Goal: Task Accomplishment & Management: Complete application form

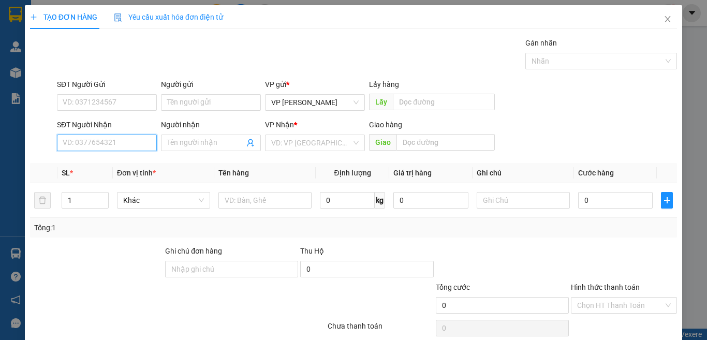
click at [134, 144] on input "SĐT Người Nhận" at bounding box center [107, 143] width 100 height 17
click at [137, 166] on div "0832618618 - dương LAP PT" at bounding box center [110, 163] width 94 height 11
type input "0832618618"
type input "dương LAP PT"
type input "0832618618"
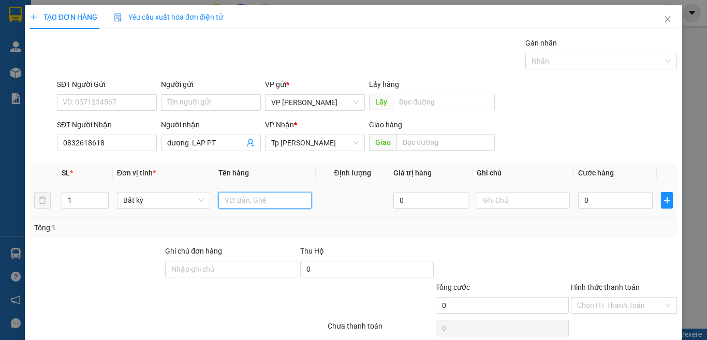
click at [291, 199] on input "text" at bounding box center [265, 200] width 93 height 17
paste input "ô"
paste input "ộ"
paste input "ă"
type input "1 hộp xam/ răng"
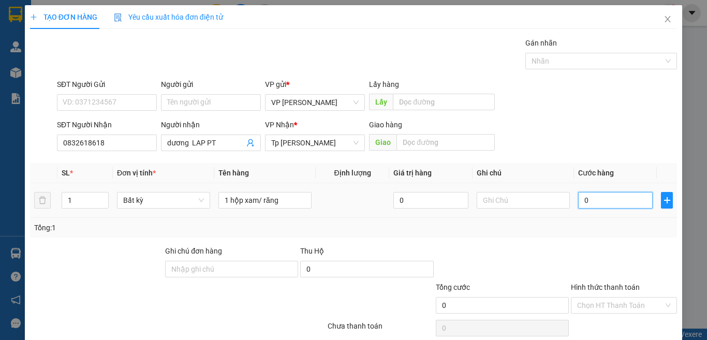
click at [617, 205] on input "0" at bounding box center [615, 200] width 75 height 17
type input "3"
type input "30"
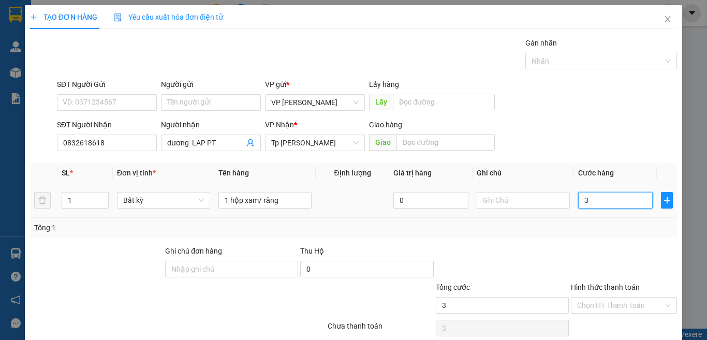
type input "30"
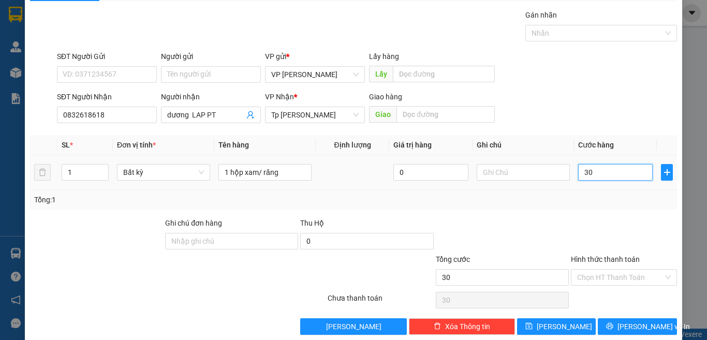
scroll to position [43, 0]
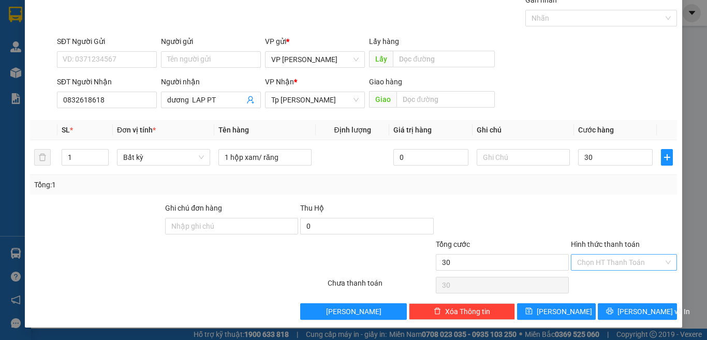
type input "30.000"
click at [614, 262] on input "Hình thức thanh toán" at bounding box center [620, 263] width 86 height 16
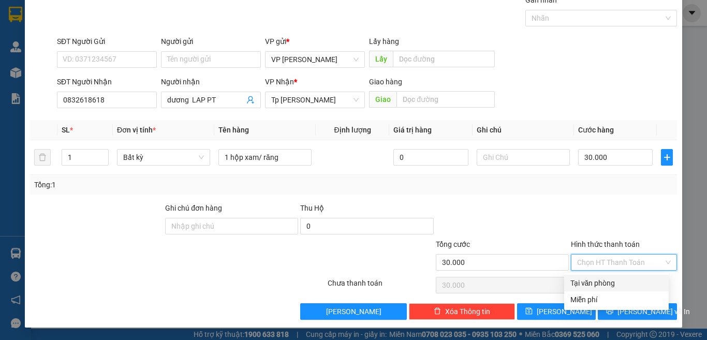
click at [607, 282] on div "Tại văn phòng" at bounding box center [617, 283] width 92 height 11
type input "0"
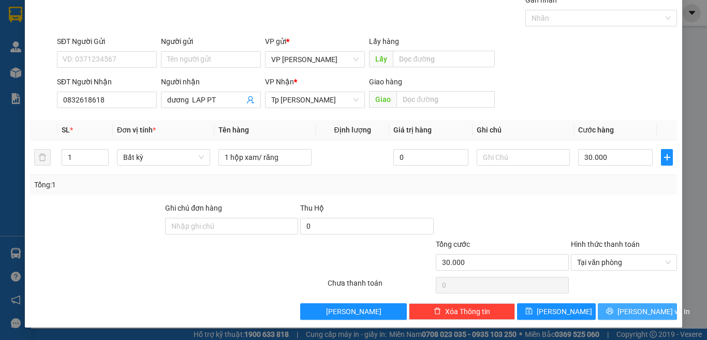
click at [636, 309] on span "[PERSON_NAME] và In" at bounding box center [654, 311] width 72 height 11
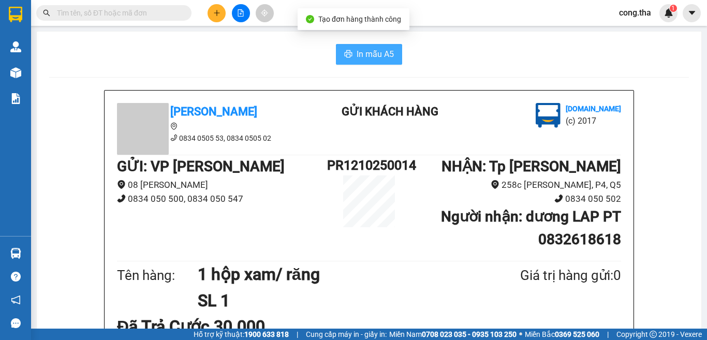
click at [357, 57] on span "In mẫu A5" at bounding box center [375, 54] width 37 height 13
click at [211, 10] on button at bounding box center [217, 13] width 18 height 18
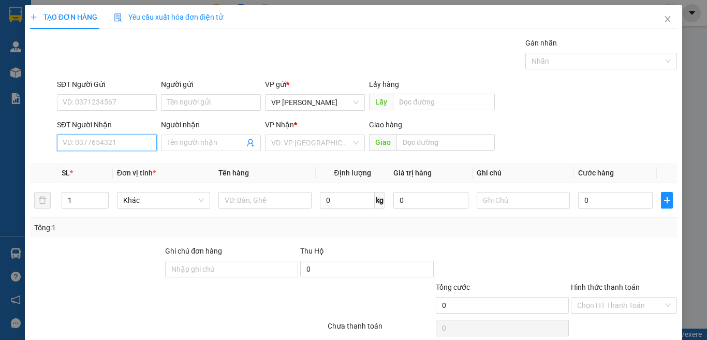
click at [105, 147] on input "SĐT Người Nhận" at bounding box center [107, 143] width 100 height 17
click at [112, 165] on div "0906828471 - HIỀN" at bounding box center [106, 163] width 86 height 11
type input "0906828471"
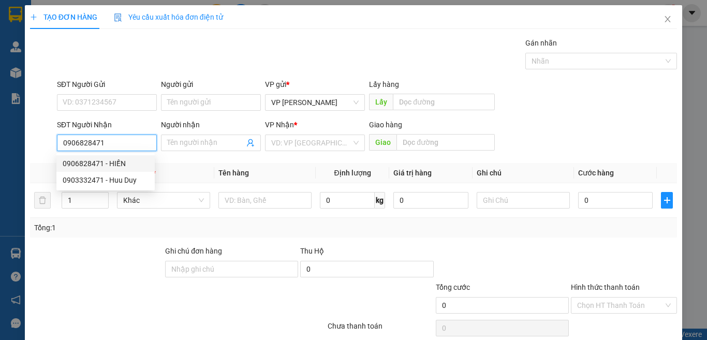
type input "HIỀN"
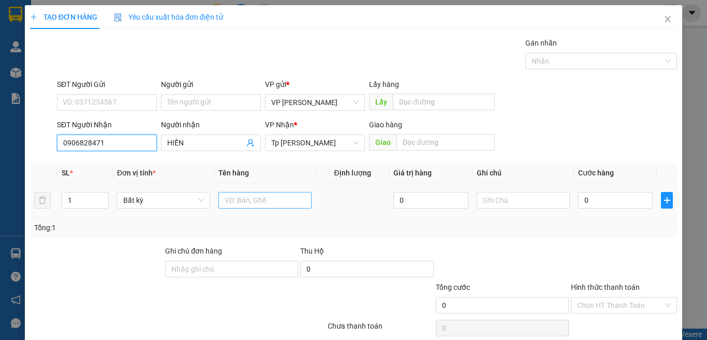
type input "0906828471"
click at [247, 202] on input "text" at bounding box center [265, 200] width 93 height 17
paste input "à"
paste input "ả"
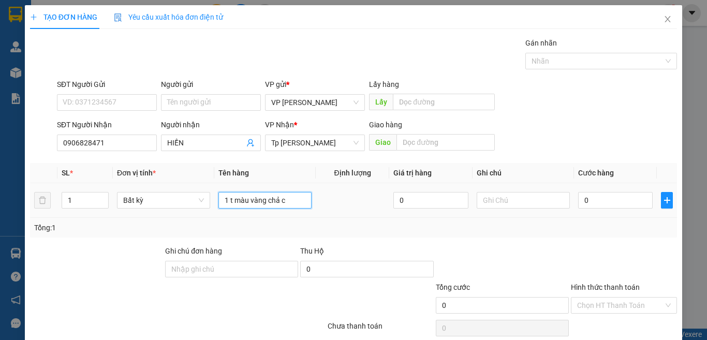
paste input "á"
type input "1 t màu vàng chả cá"
click at [590, 205] on input "0" at bounding box center [615, 200] width 75 height 17
type input "3"
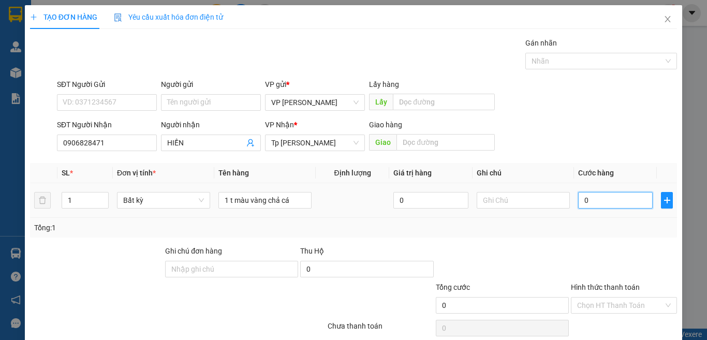
type input "3"
type input "30"
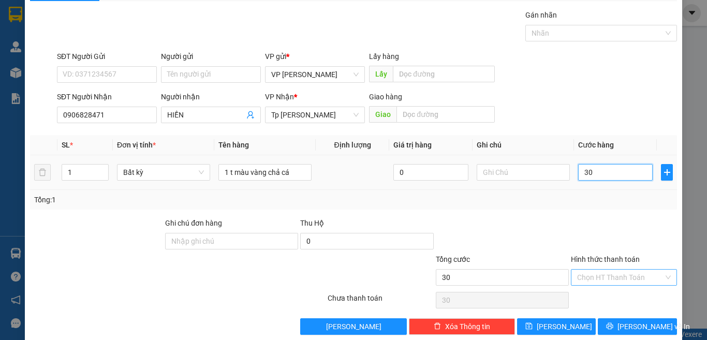
scroll to position [43, 0]
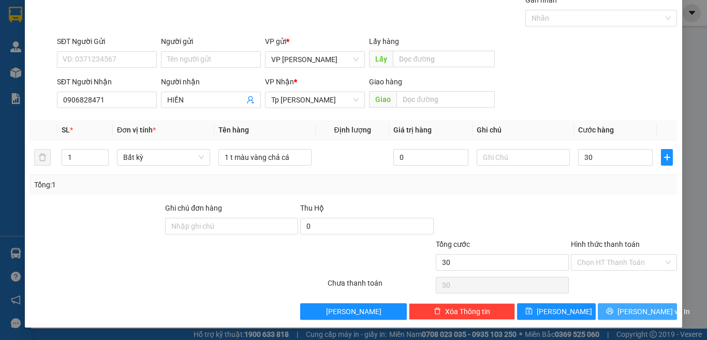
type input "30.000"
click at [638, 312] on span "[PERSON_NAME] và In" at bounding box center [654, 311] width 72 height 11
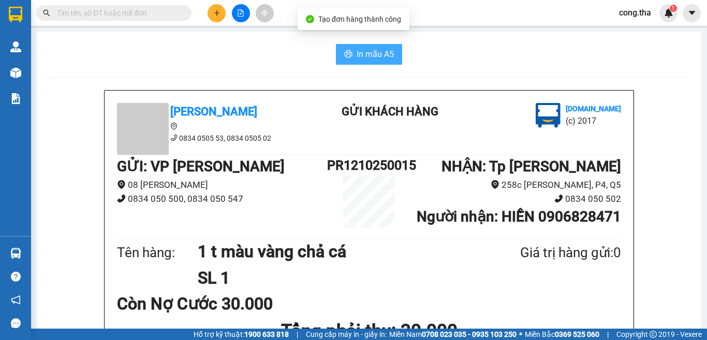
click at [367, 50] on span "In mẫu A5" at bounding box center [375, 54] width 37 height 13
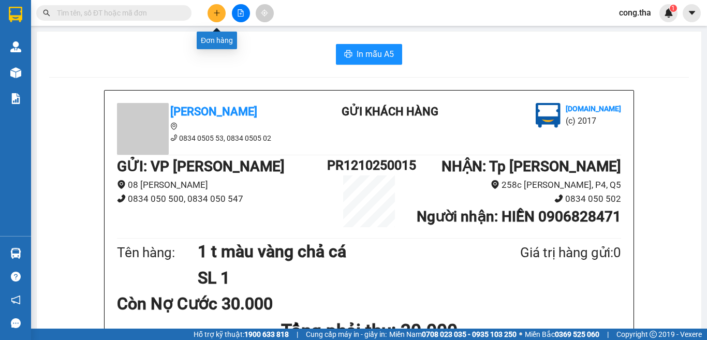
click at [215, 11] on icon "plus" at bounding box center [216, 12] width 7 height 7
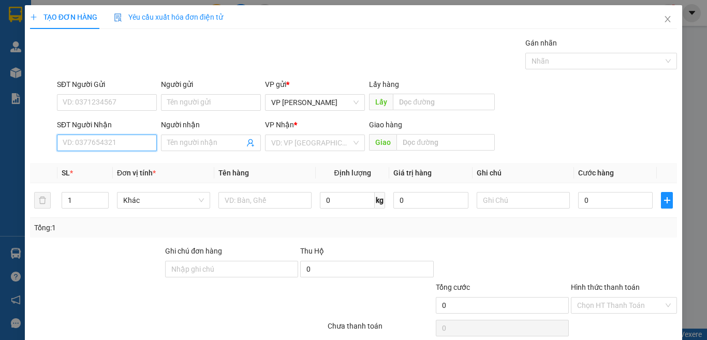
click at [99, 149] on input "SĐT Người Nhận" at bounding box center [107, 143] width 100 height 17
click at [135, 167] on div "0779022731 - [PERSON_NAME]" at bounding box center [114, 163] width 102 height 11
type input "0779022731"
type input "[PERSON_NAME]"
type input "0779022731"
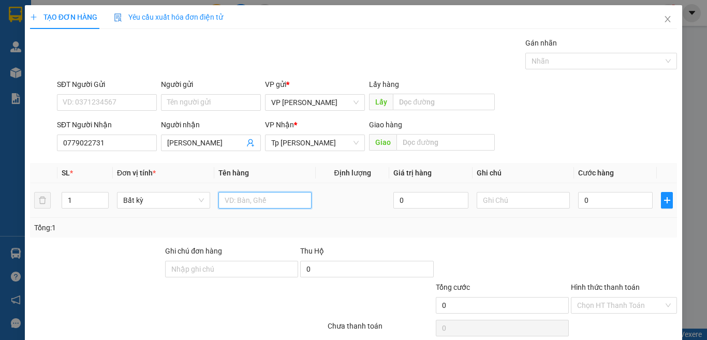
drag, startPoint x: 272, startPoint y: 194, endPoint x: 268, endPoint y: 199, distance: 5.9
click at [269, 197] on input "text" at bounding box center [265, 200] width 93 height 17
paste input "Đ"
paste input "Ỏ"
paste input "Đ"
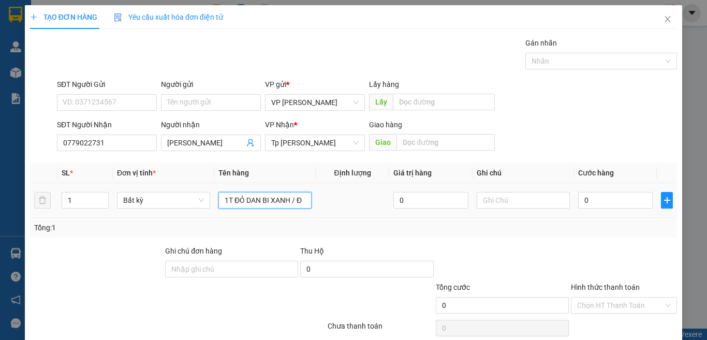
paste input "Ô"
paste input "Ồ"
paste input "Ă"
type input "1T ĐỎ DAN BI XANH / ĐỒ ĂN"
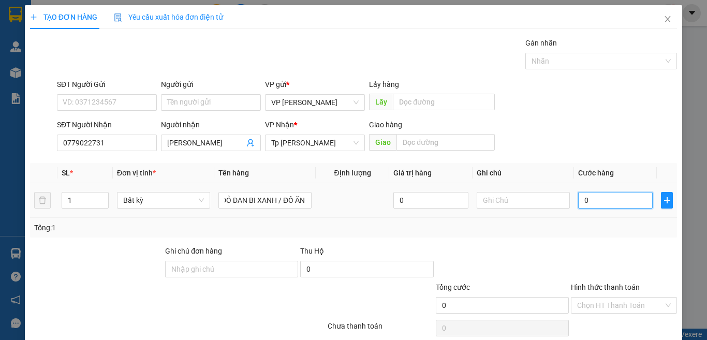
scroll to position [0, 0]
click at [610, 203] on input "0" at bounding box center [615, 200] width 75 height 17
type input "3"
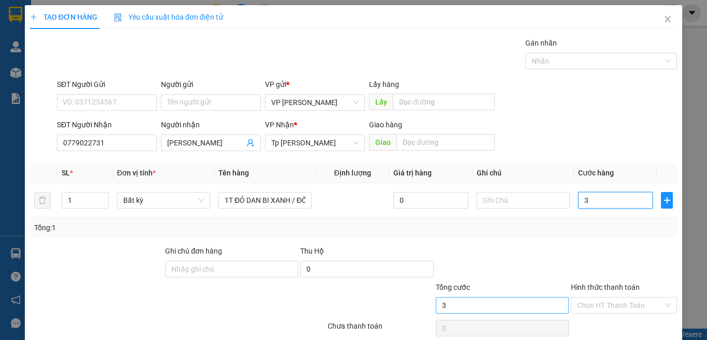
type input "30"
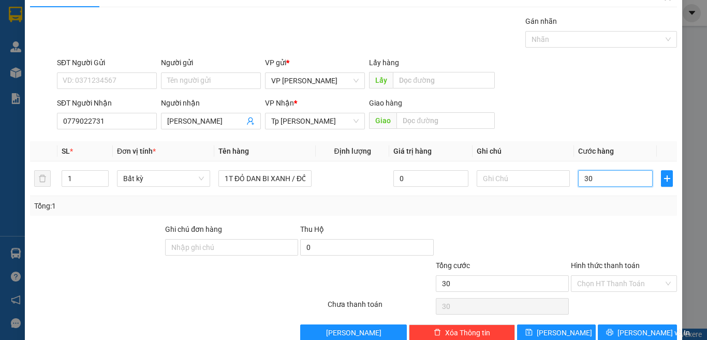
scroll to position [43, 0]
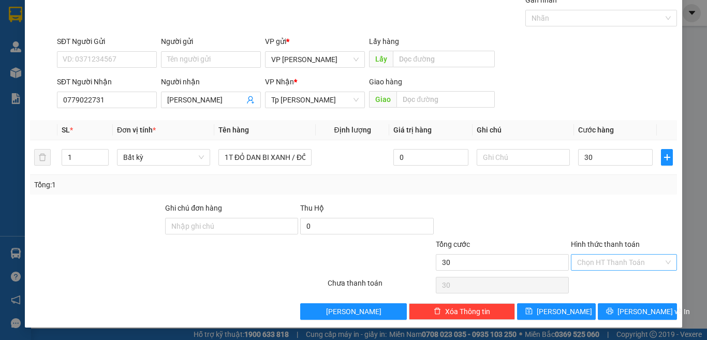
click at [608, 260] on input "Hình thức thanh toán" at bounding box center [620, 263] width 86 height 16
type input "30.000"
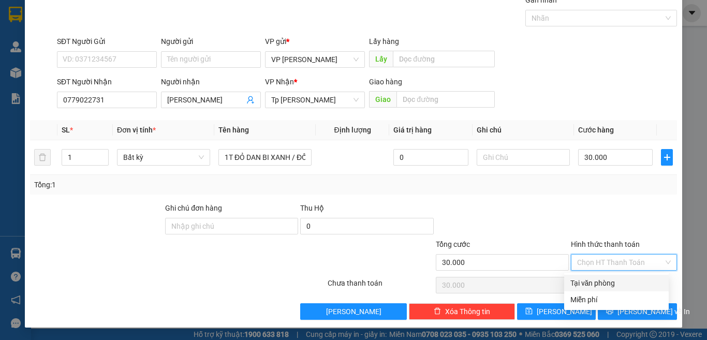
drag, startPoint x: 614, startPoint y: 281, endPoint x: 614, endPoint y: 297, distance: 16.6
click at [614, 281] on div "Tại văn phòng" at bounding box center [617, 283] width 92 height 11
type input "0"
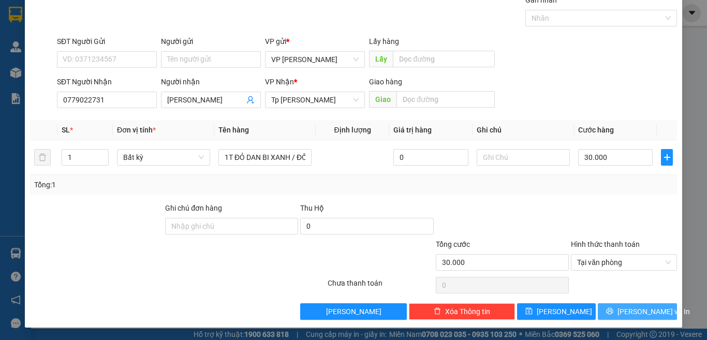
click at [620, 306] on button "[PERSON_NAME] và In" at bounding box center [637, 311] width 79 height 17
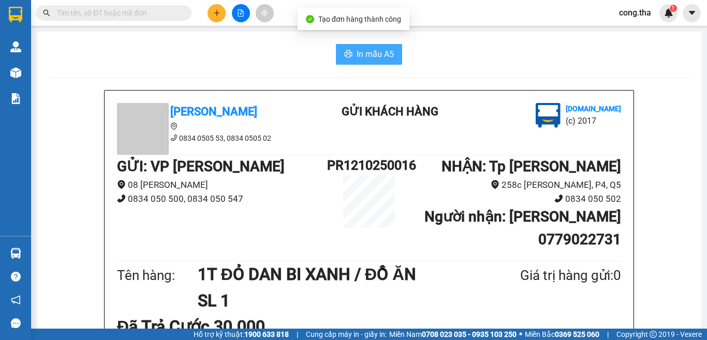
click at [380, 56] on span "In mẫu A5" at bounding box center [375, 54] width 37 height 13
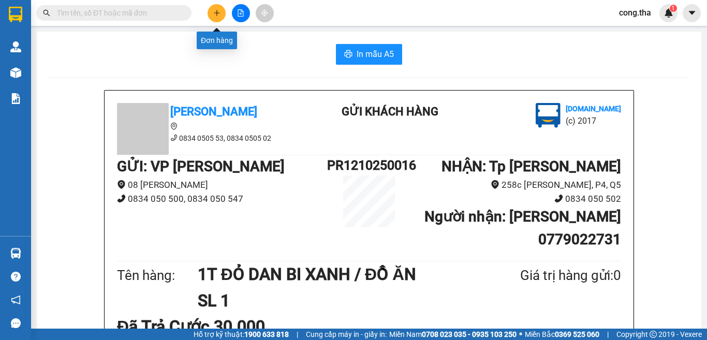
click at [212, 13] on button at bounding box center [217, 13] width 18 height 18
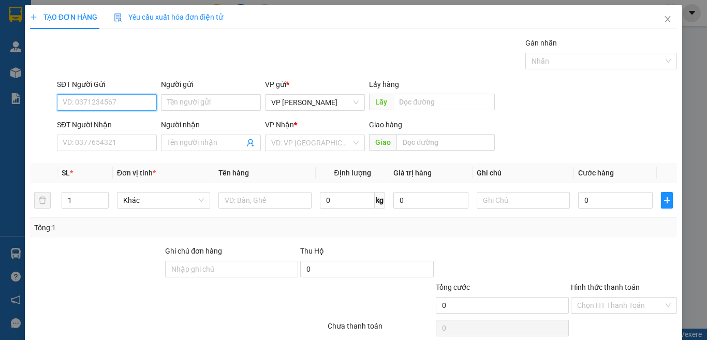
click at [145, 103] on input "SĐT Người Gửi" at bounding box center [107, 102] width 100 height 17
click at [118, 123] on div "0925648985 - PHỐN" at bounding box center [106, 123] width 86 height 11
type input "0925648985"
type input "PHỐN"
type input "0979974448"
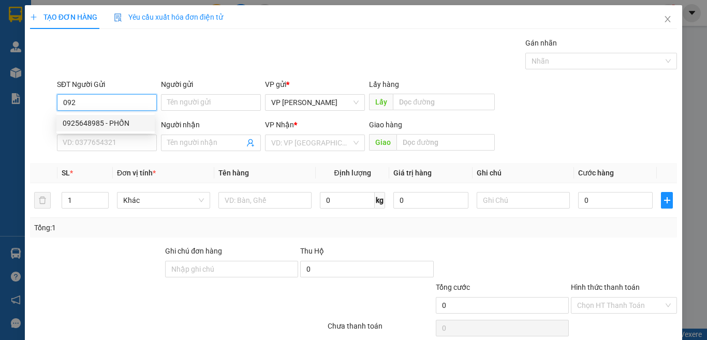
type input "HUỆ"
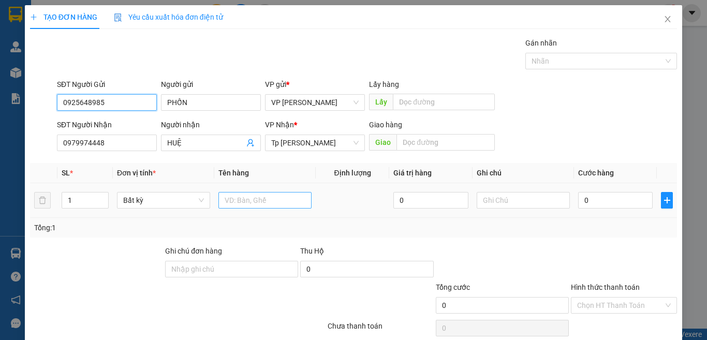
type input "0925648985"
click at [258, 203] on input "text" at bounding box center [265, 200] width 93 height 17
paste input "À"
type input "1T XOP VÀNG/ THIT DE"
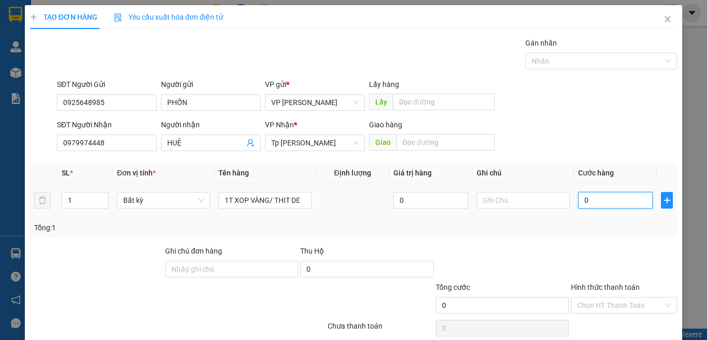
click at [589, 197] on input "0" at bounding box center [615, 200] width 75 height 17
type input "1"
type input "15"
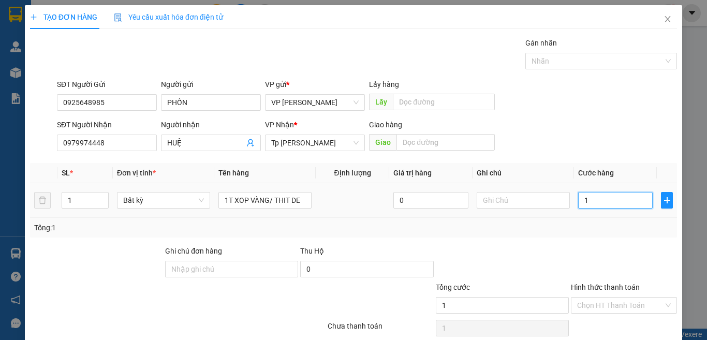
type input "15"
type input "150"
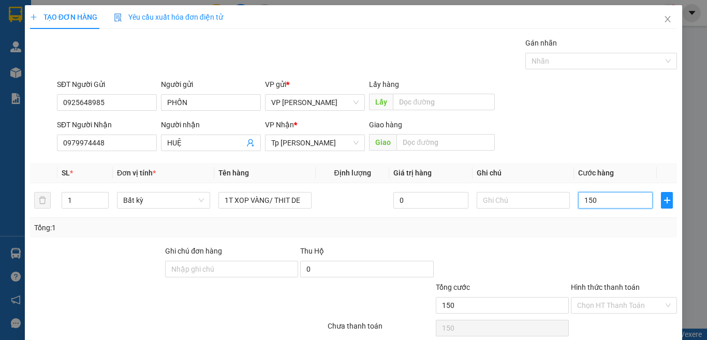
scroll to position [43, 0]
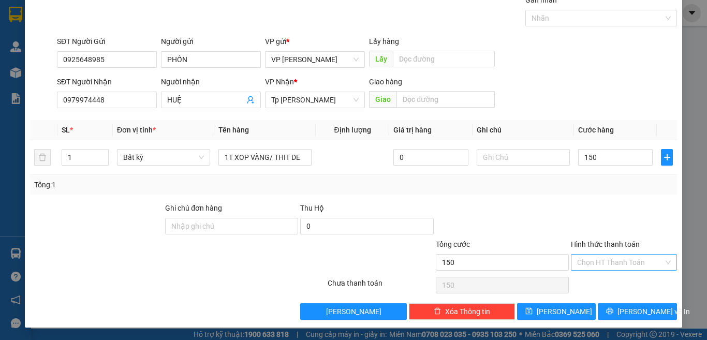
type input "150.000"
click at [603, 264] on input "Hình thức thanh toán" at bounding box center [620, 263] width 86 height 16
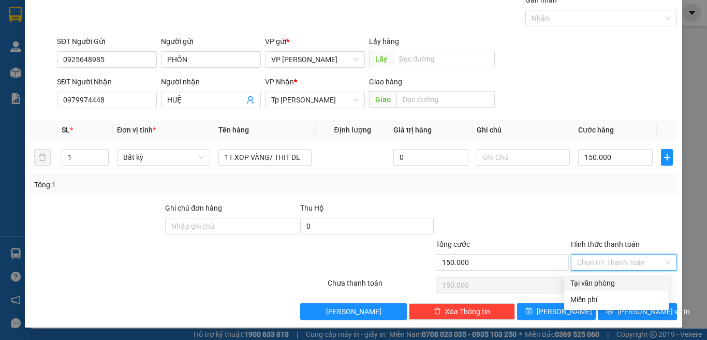
click at [608, 281] on div "Tại văn phòng" at bounding box center [617, 283] width 92 height 11
type input "0"
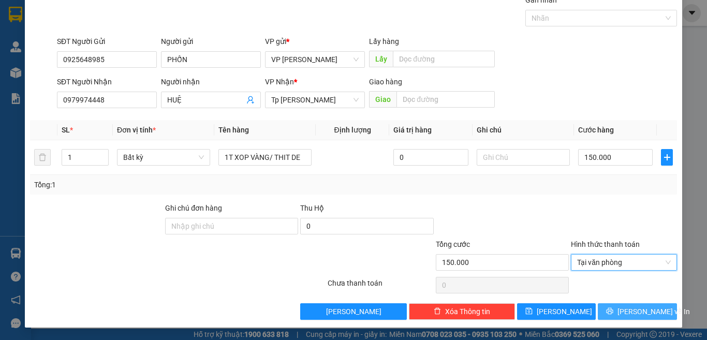
click at [618, 312] on button "[PERSON_NAME] và In" at bounding box center [637, 311] width 79 height 17
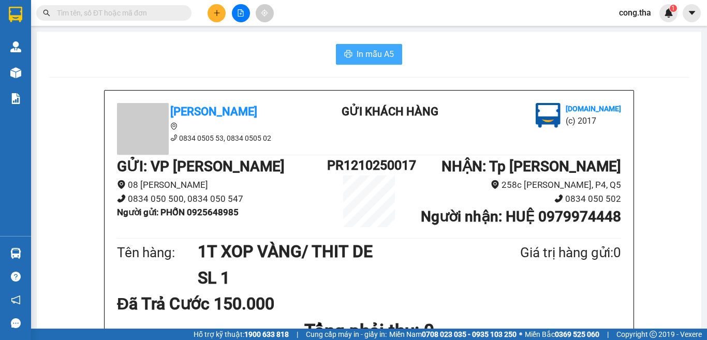
click at [383, 49] on span "In mẫu A5" at bounding box center [375, 54] width 37 height 13
click at [108, 12] on input "text" at bounding box center [118, 12] width 122 height 11
click at [150, 11] on input "text" at bounding box center [118, 12] width 122 height 11
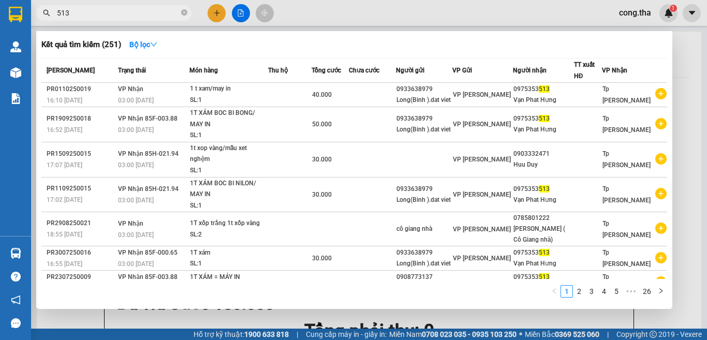
drag, startPoint x: 95, startPoint y: 13, endPoint x: 40, endPoint y: 20, distance: 55.3
click at [40, 20] on span "513" at bounding box center [113, 13] width 155 height 16
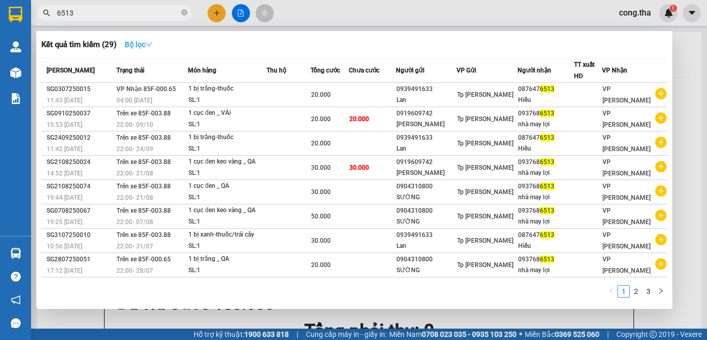
type input "6513"
click at [151, 46] on icon "down" at bounding box center [148, 44] width 7 height 7
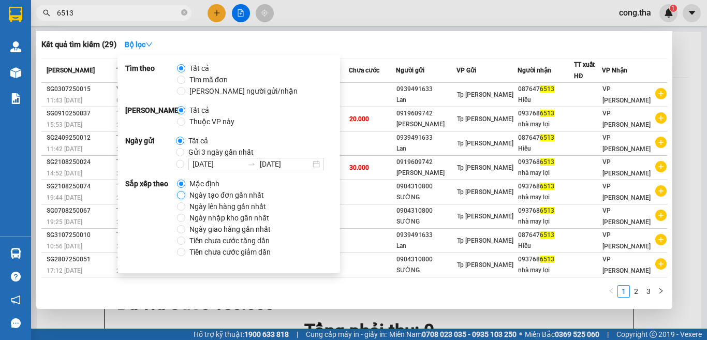
click at [184, 196] on input "Ngày tạo đơn gần nhất" at bounding box center [181, 195] width 8 height 8
radio input "true"
radio input "false"
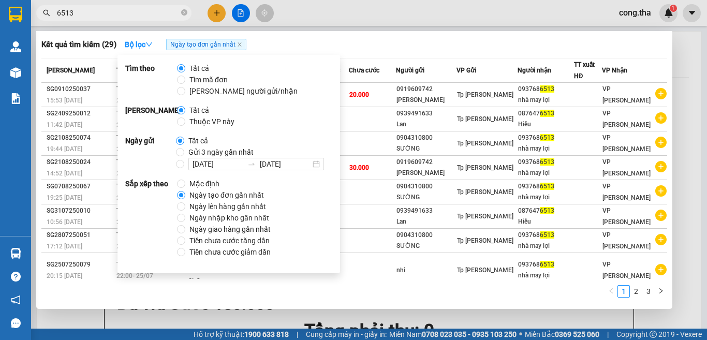
click at [124, 12] on input "6513" at bounding box center [118, 12] width 122 height 11
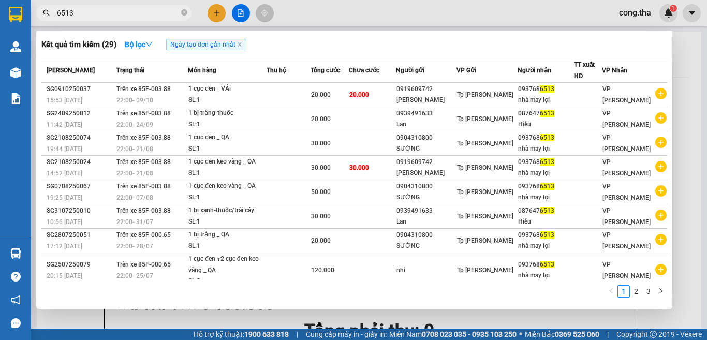
drag, startPoint x: 85, startPoint y: 9, endPoint x: 33, endPoint y: 14, distance: 52.6
click at [33, 14] on div "6513" at bounding box center [101, 13] width 202 height 16
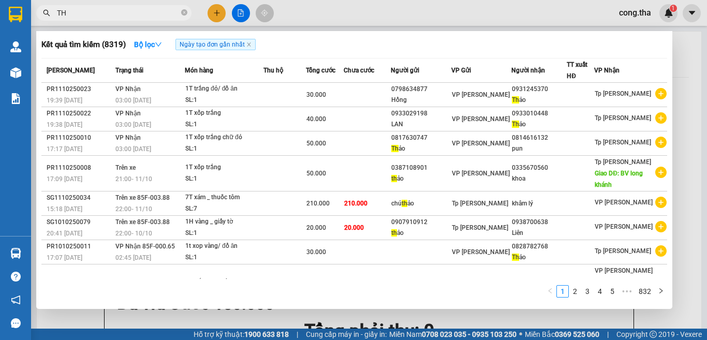
type input "T"
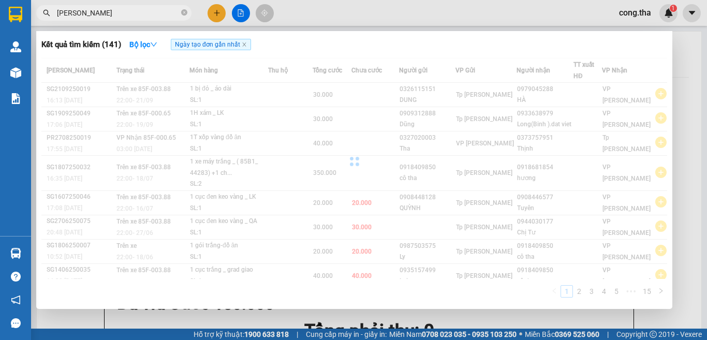
paste input "Ơ"
paste input "Ợ"
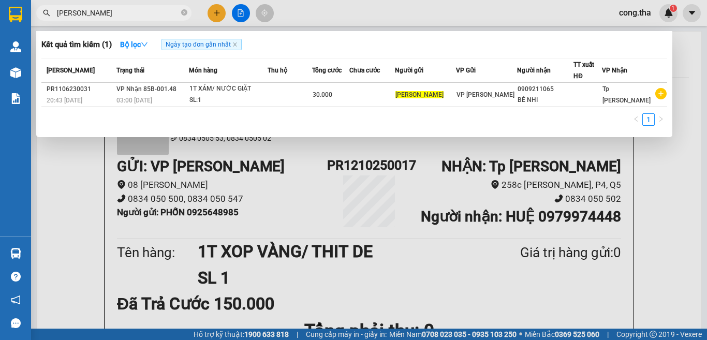
type input "[PERSON_NAME]"
click at [214, 13] on div at bounding box center [353, 170] width 707 height 340
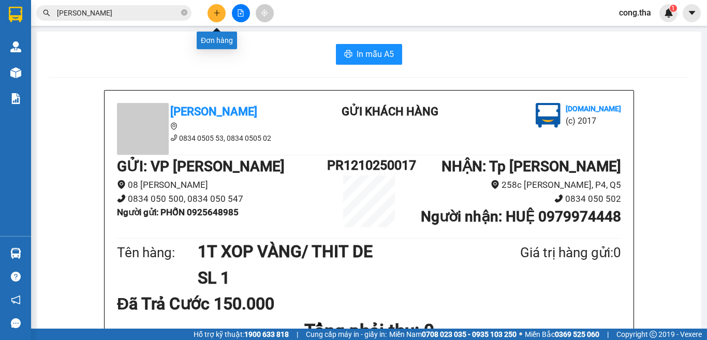
click at [219, 11] on icon "plus" at bounding box center [216, 12] width 7 height 7
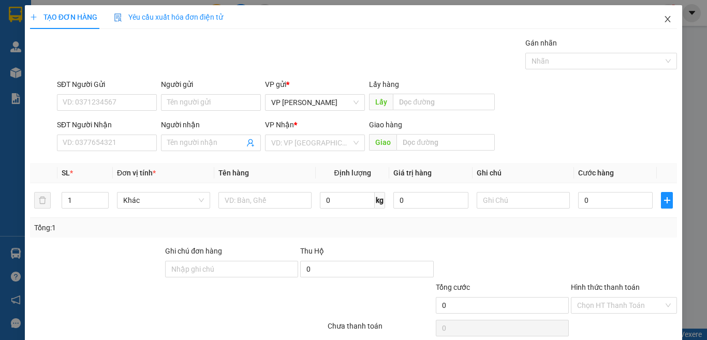
click at [664, 19] on icon "close" at bounding box center [668, 19] width 8 height 8
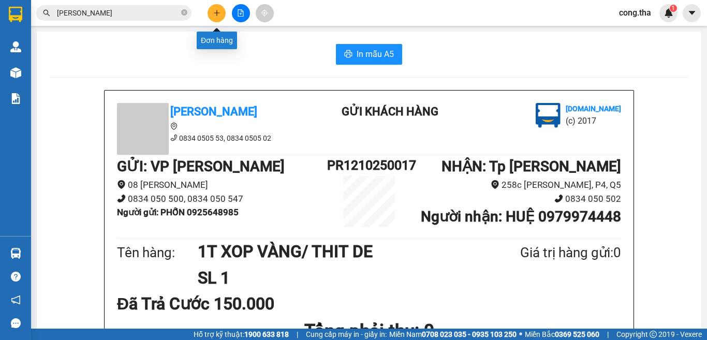
click at [217, 11] on icon "plus" at bounding box center [216, 12] width 7 height 7
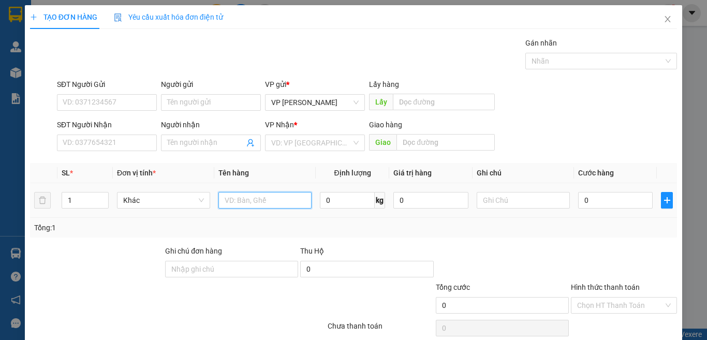
click at [269, 204] on input "text" at bounding box center [265, 200] width 93 height 17
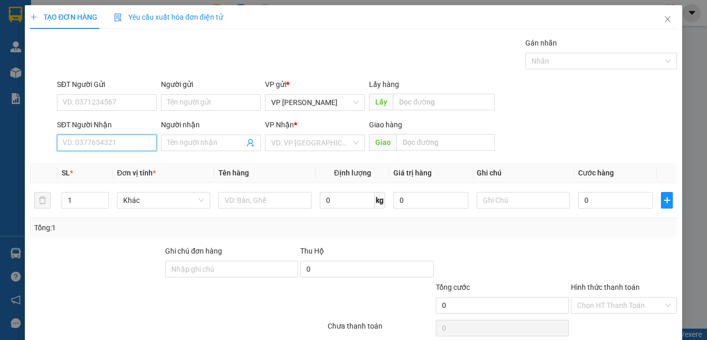
click at [147, 148] on input "SĐT Người Nhận" at bounding box center [107, 143] width 100 height 17
type input "0919385340"
click at [206, 144] on input "Người nhận" at bounding box center [205, 142] width 77 height 11
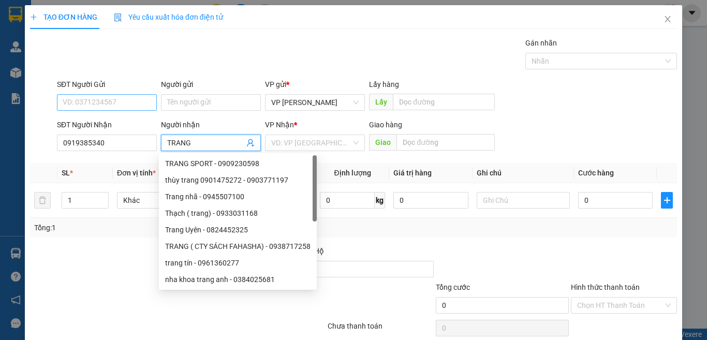
type input "TRANG"
click at [118, 101] on input "SĐT Người Gửi" at bounding box center [107, 102] width 100 height 17
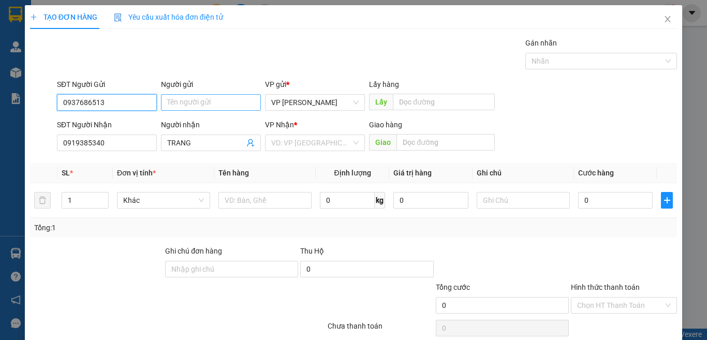
type input "0937686513"
click at [194, 106] on input "Người gửi" at bounding box center [211, 102] width 100 height 17
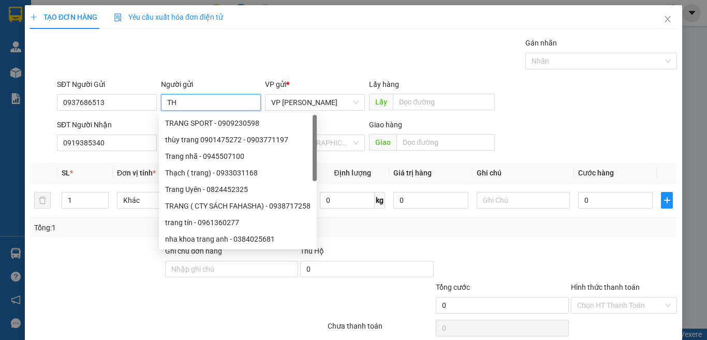
paste input "Ả"
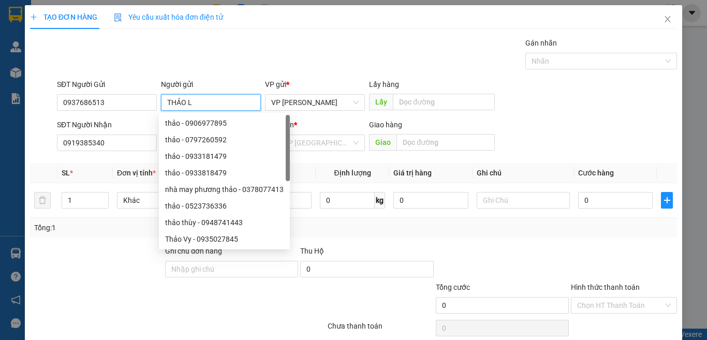
paste input "Ơ"
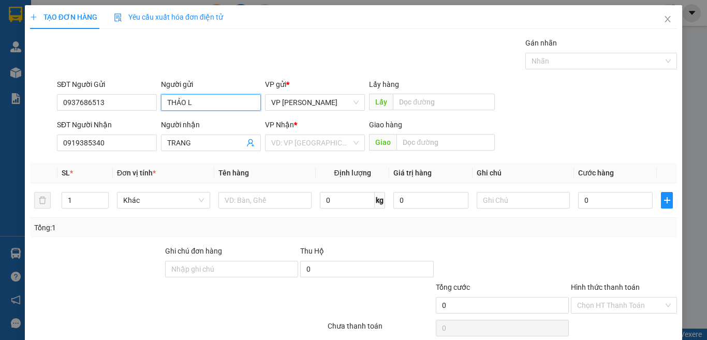
paste input "Ỡ"
paste input "Ơ"
paste input "Ợ"
type input "THẢO LỢI"
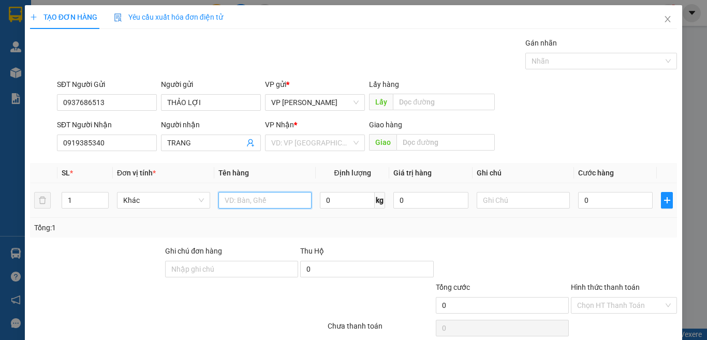
click at [240, 206] on input "text" at bounding box center [265, 200] width 93 height 17
paste input "Ú"
paste input "Ê"
paste input "Â"
paste input "Ầ"
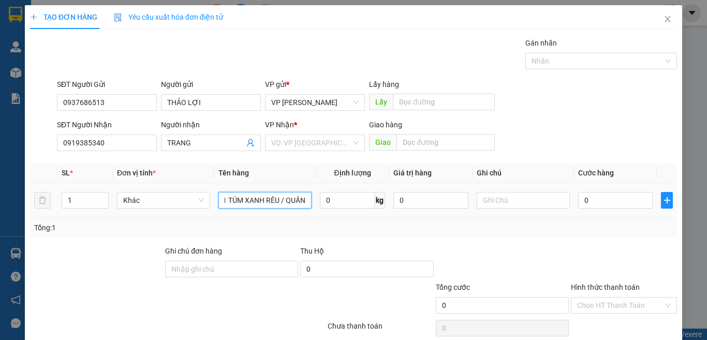
paste input "Á"
type input "1 TÚM XANH RÊU / QUẦN ÁO"
click at [578, 196] on input "0" at bounding box center [615, 200] width 75 height 17
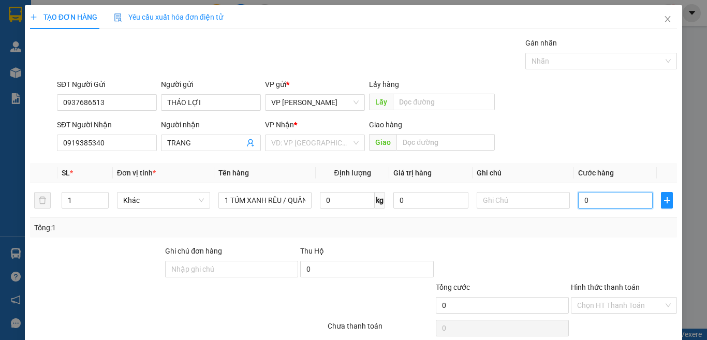
type input "5"
type input "50"
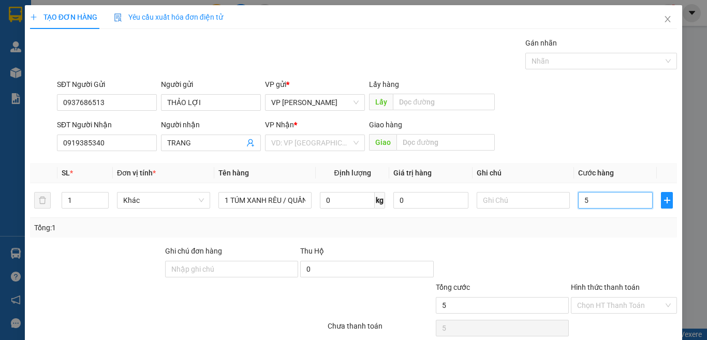
type input "50"
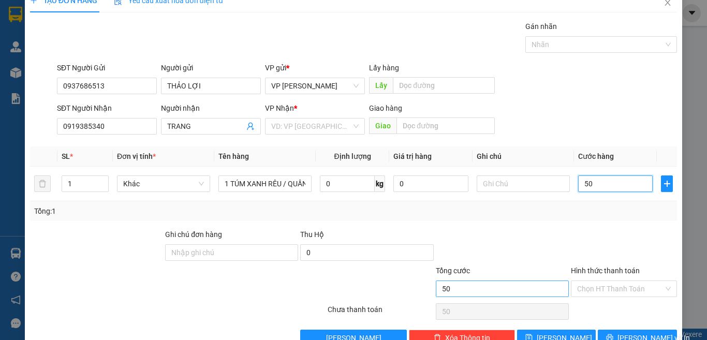
scroll to position [43, 0]
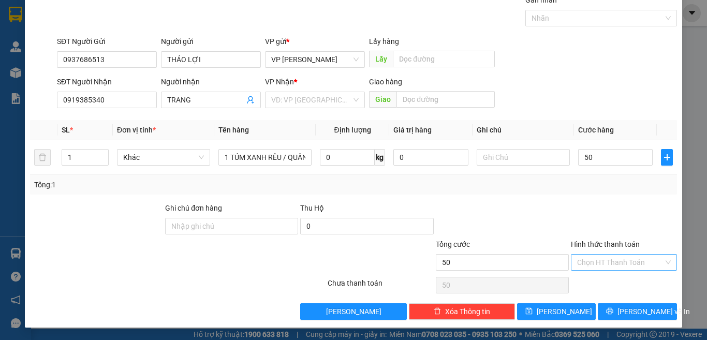
type input "50.000"
click at [613, 263] on input "Hình thức thanh toán" at bounding box center [620, 263] width 86 height 16
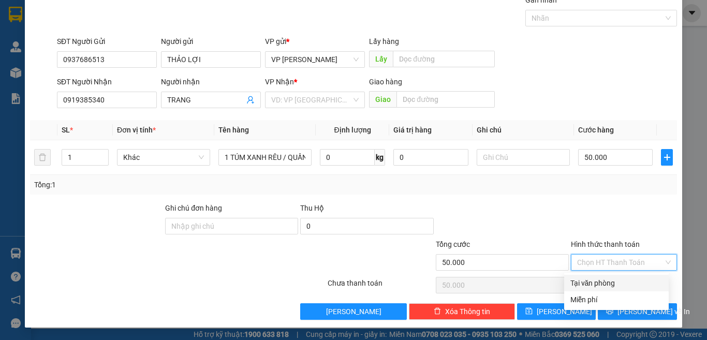
click at [611, 285] on div "Tại văn phòng" at bounding box center [617, 283] width 92 height 11
type input "0"
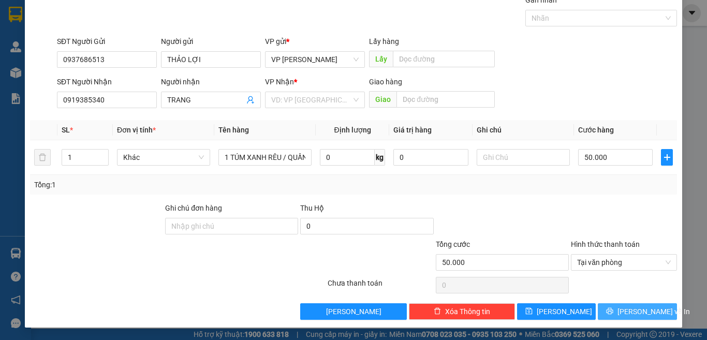
click at [636, 315] on span "[PERSON_NAME] và In" at bounding box center [654, 311] width 72 height 11
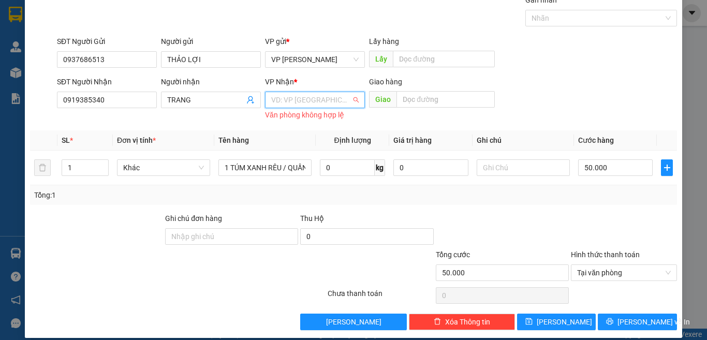
click at [310, 101] on input "search" at bounding box center [311, 100] width 80 height 16
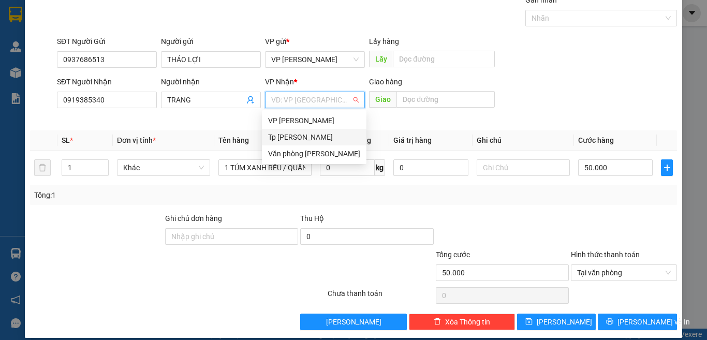
click at [321, 137] on div "Tp [PERSON_NAME]" at bounding box center [314, 137] width 92 height 11
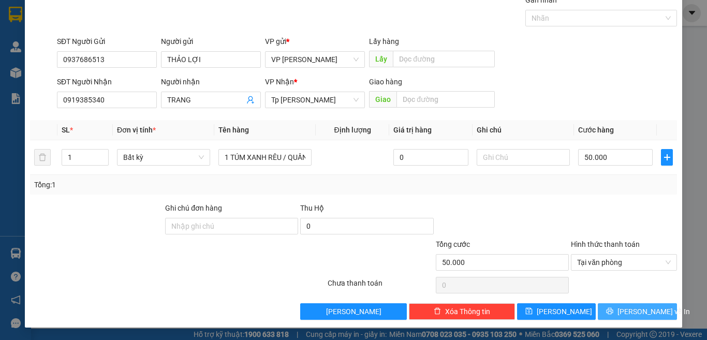
click at [627, 314] on span "[PERSON_NAME] và In" at bounding box center [654, 311] width 72 height 11
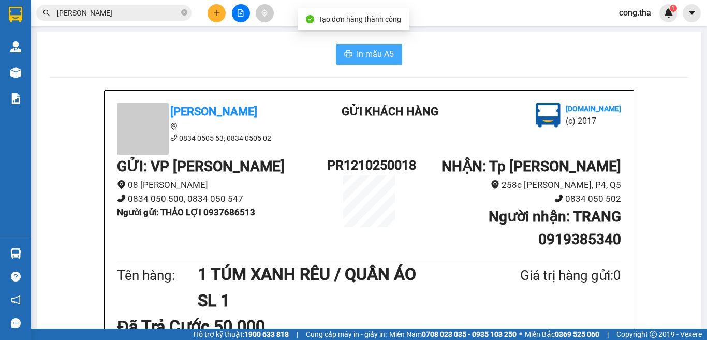
click at [369, 57] on span "In mẫu A5" at bounding box center [375, 54] width 37 height 13
